Goal: Navigation & Orientation: Find specific page/section

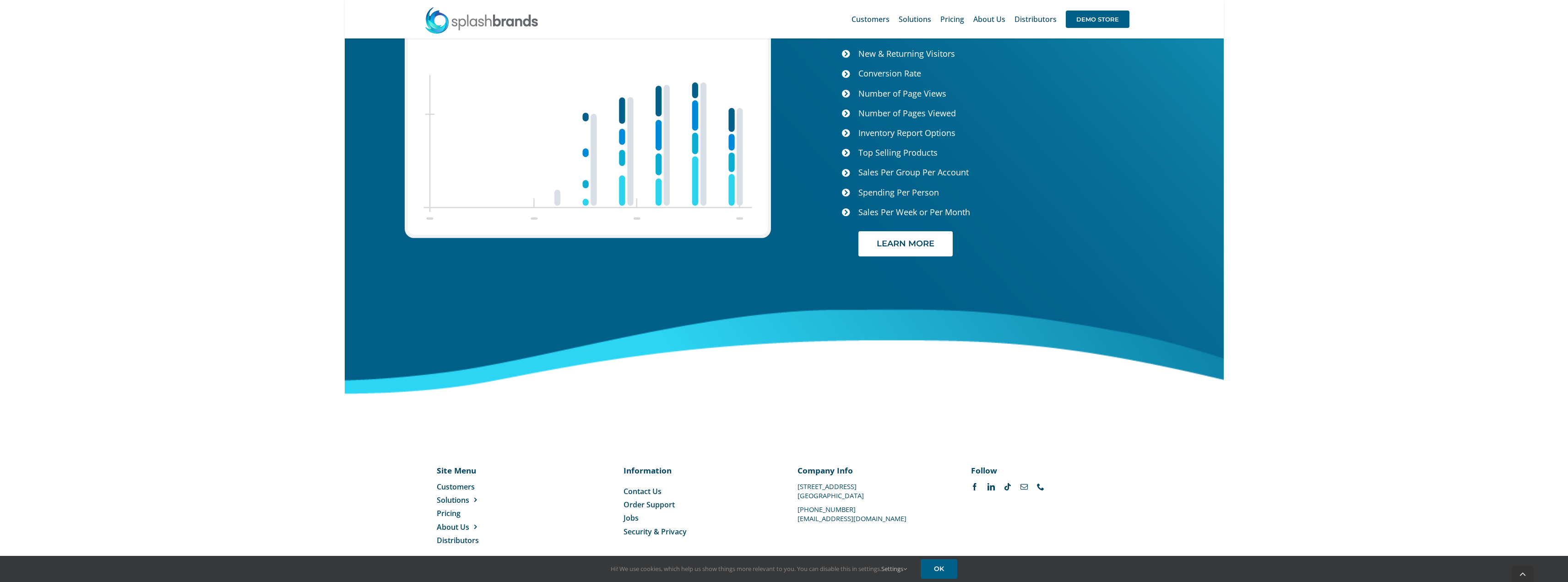
scroll to position [3697, 0]
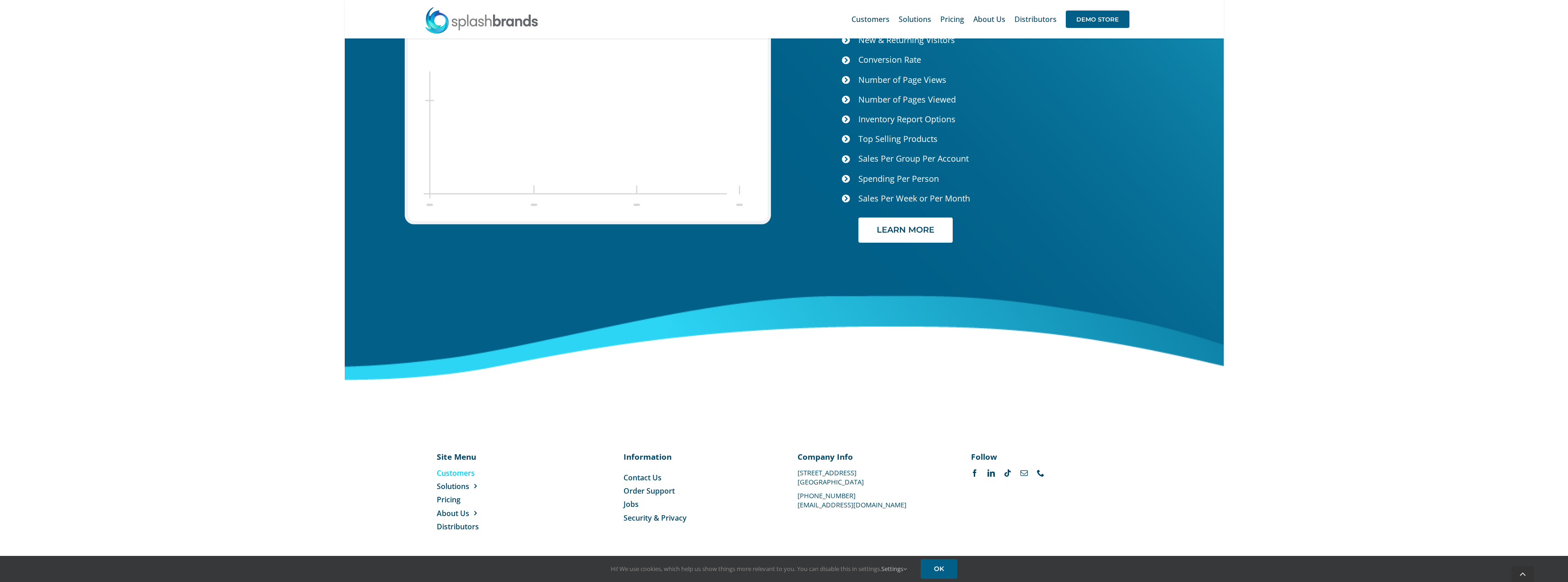
click at [463, 474] on span "Customers" at bounding box center [456, 473] width 38 height 10
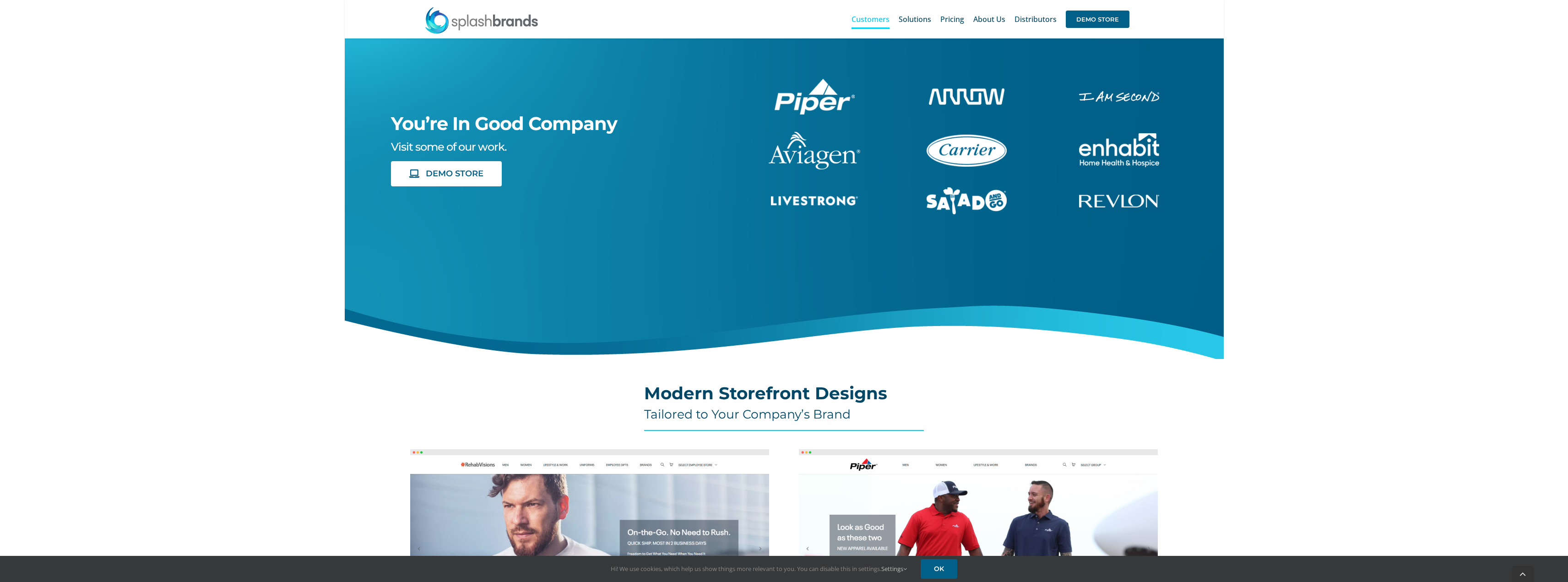
scroll to position [603, 0]
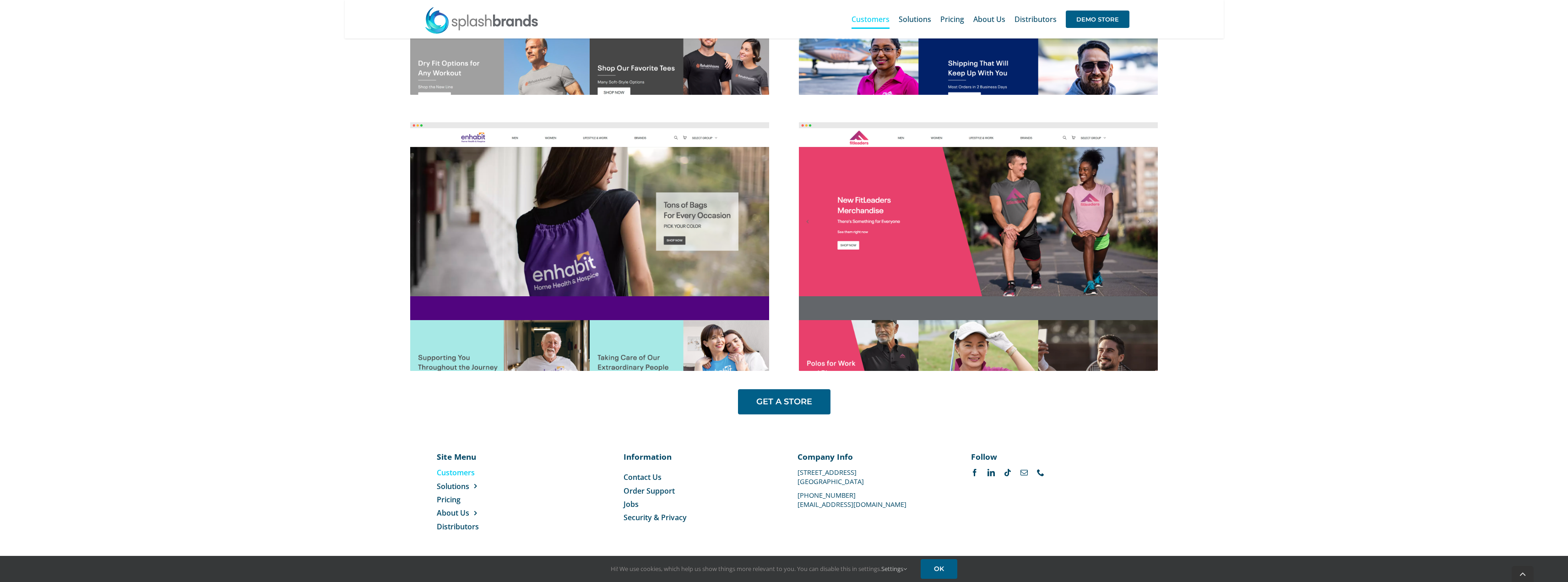
click at [663, 519] on span "Security & Privacy" at bounding box center [655, 517] width 63 height 10
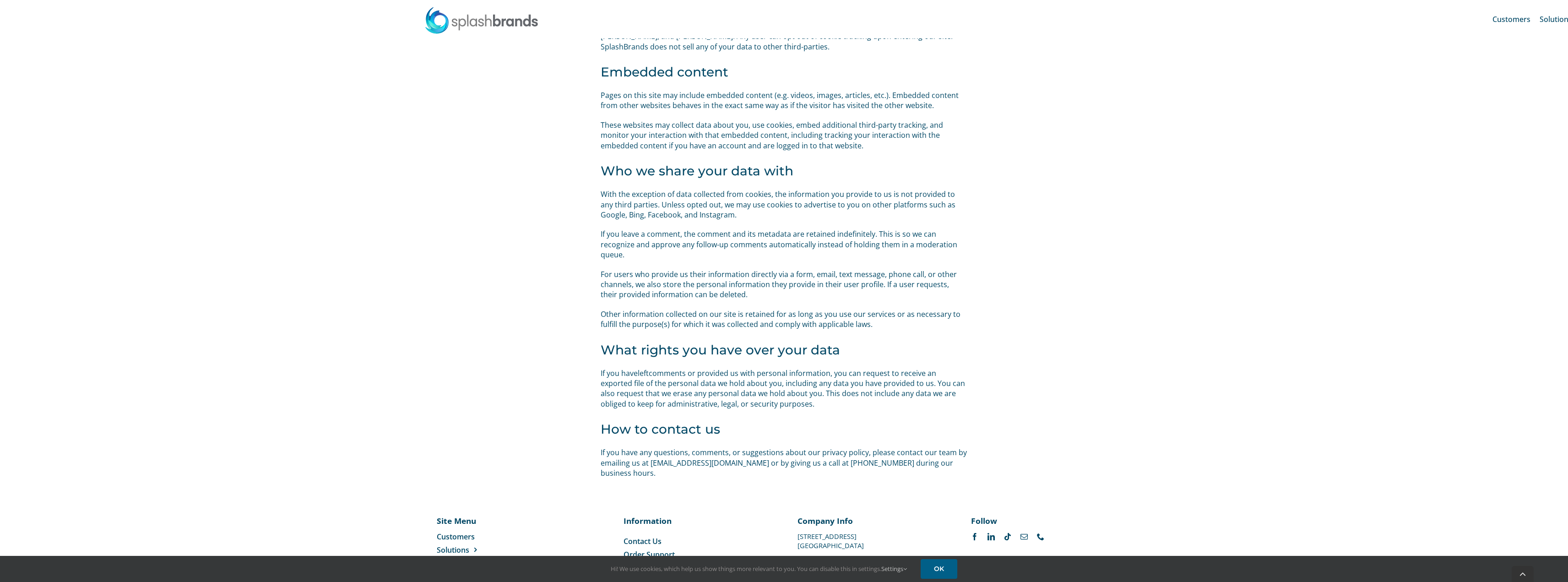
scroll to position [695, 0]
